Goal: Ask a question

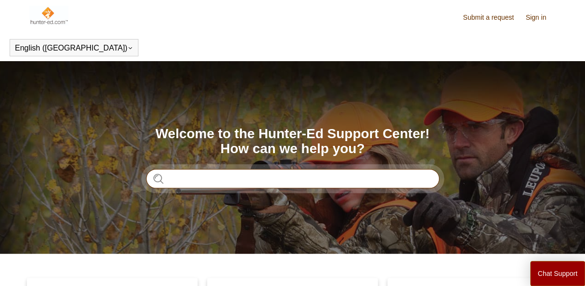
click at [185, 180] on input "Search" at bounding box center [292, 178] width 293 height 19
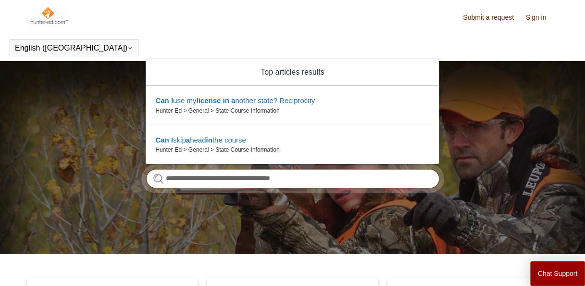
type input "**********"
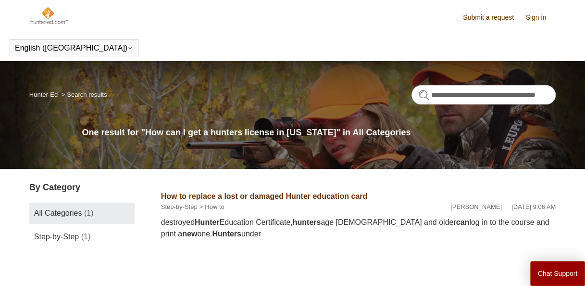
click at [50, 17] on img at bounding box center [48, 15] width 39 height 19
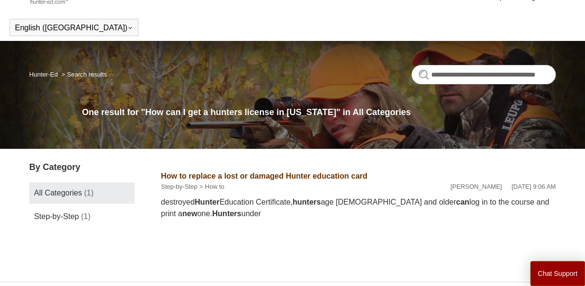
scroll to position [21, 0]
